Goal: Task Accomplishment & Management: Use online tool/utility

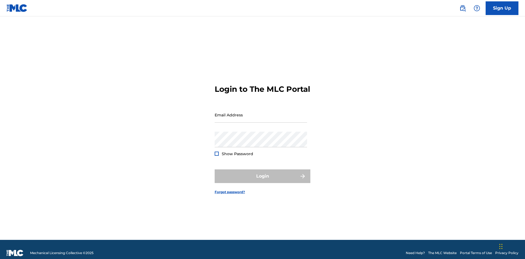
scroll to position [7, 0]
click at [261, 112] on input "Email Address" at bounding box center [261, 115] width 92 height 16
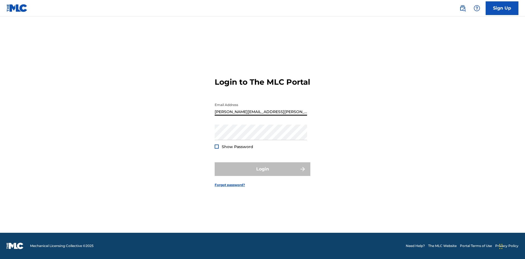
type input "[PERSON_NAME][EMAIL_ADDRESS][PERSON_NAME][DOMAIN_NAME]"
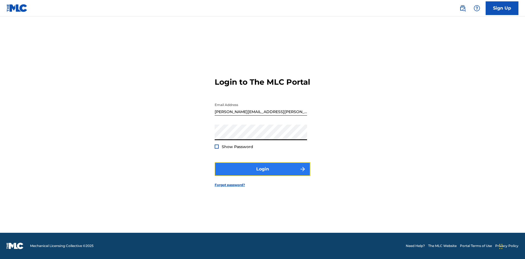
click at [262, 174] on button "Login" at bounding box center [263, 169] width 96 height 14
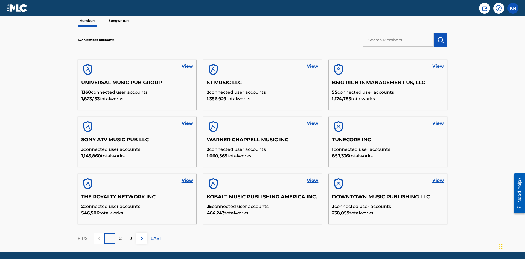
click at [398, 40] on input "text" at bounding box center [398, 40] width 71 height 14
type input "[PERSON_NAME]"
click at [440, 37] on img "submit" at bounding box center [440, 40] width 7 height 7
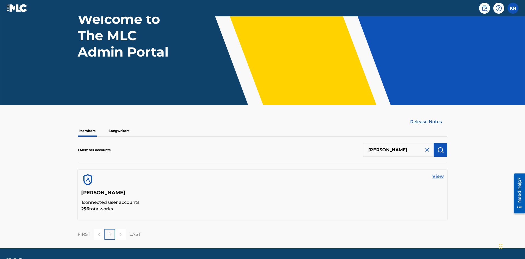
click at [438, 173] on link "View" at bounding box center [437, 176] width 11 height 7
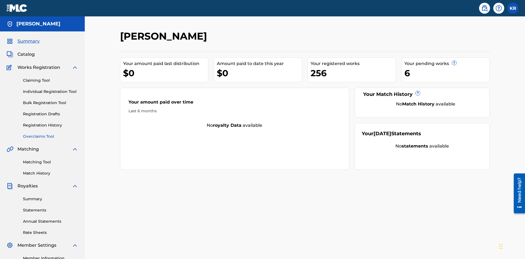
click at [51, 134] on link "Overclaims Tool" at bounding box center [50, 137] width 55 height 6
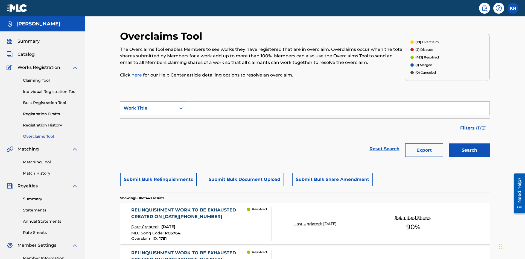
click at [148, 105] on div "Work Title" at bounding box center [148, 108] width 49 height 7
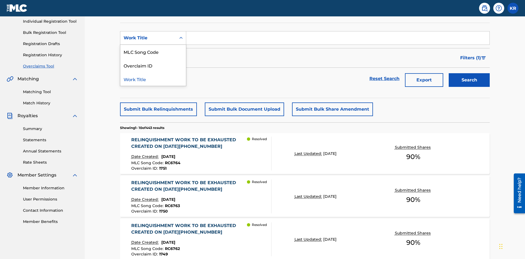
click at [153, 65] on div "Overclaim ID" at bounding box center [153, 65] width 66 height 14
